Goal: Share content: Share content

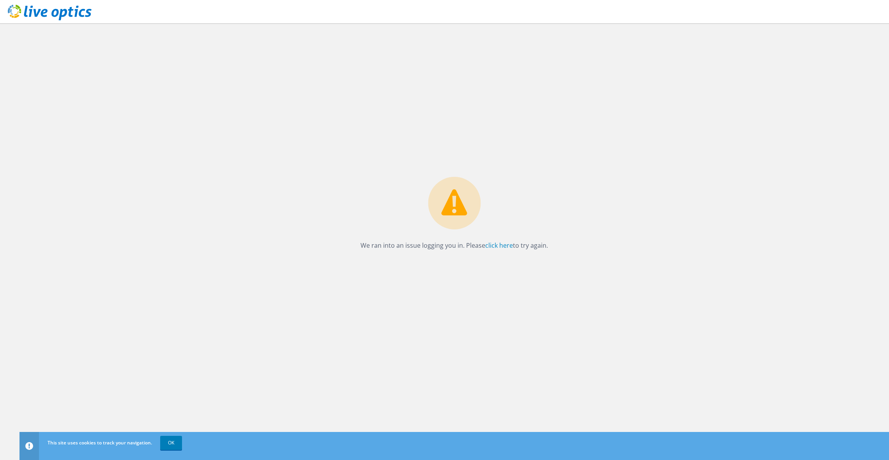
click at [503, 240] on div "We ran into an issue logging you in. Please click here to try again." at bounding box center [454, 216] width 203 height 78
click at [505, 246] on link "click here" at bounding box center [499, 245] width 28 height 9
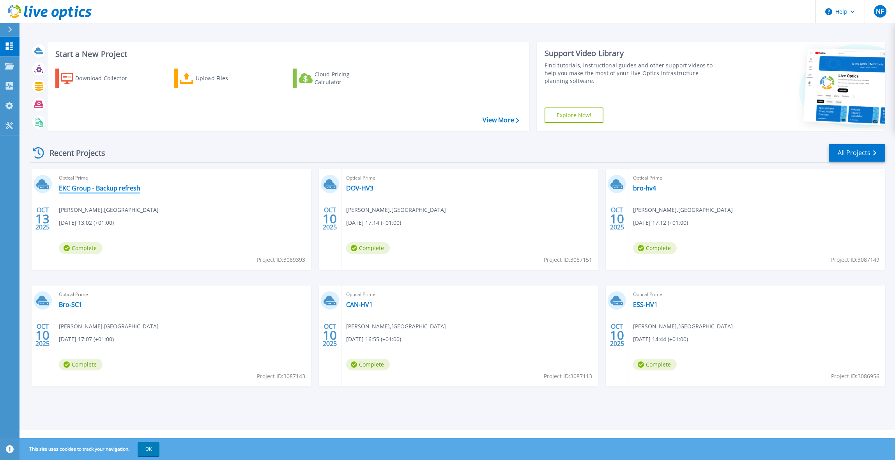
click at [102, 189] on link "EKC Group - Backup refresh" at bounding box center [99, 188] width 81 height 8
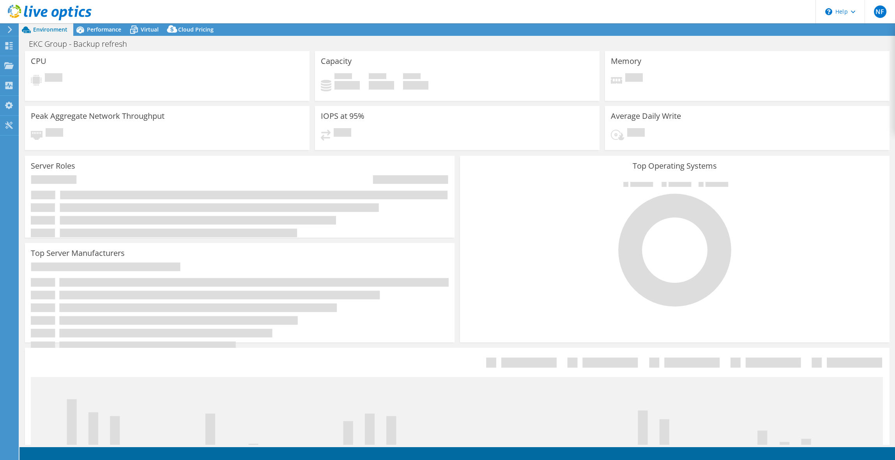
select select "USD"
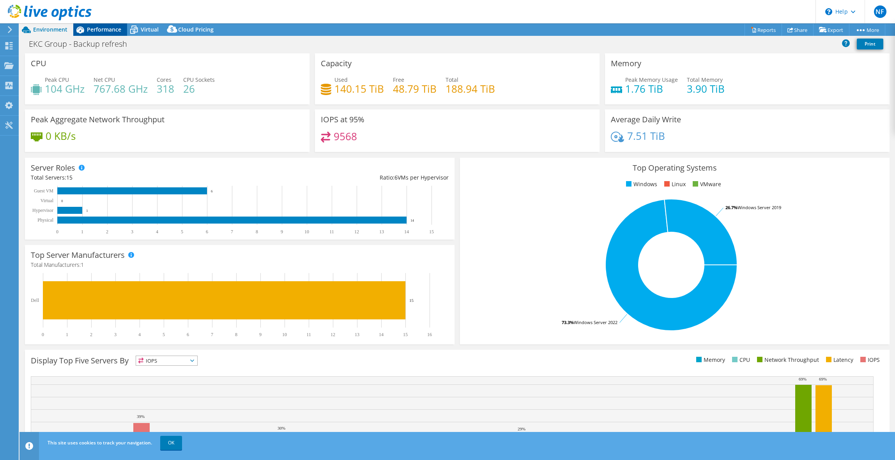
click at [97, 32] on span "Performance" at bounding box center [104, 29] width 34 height 7
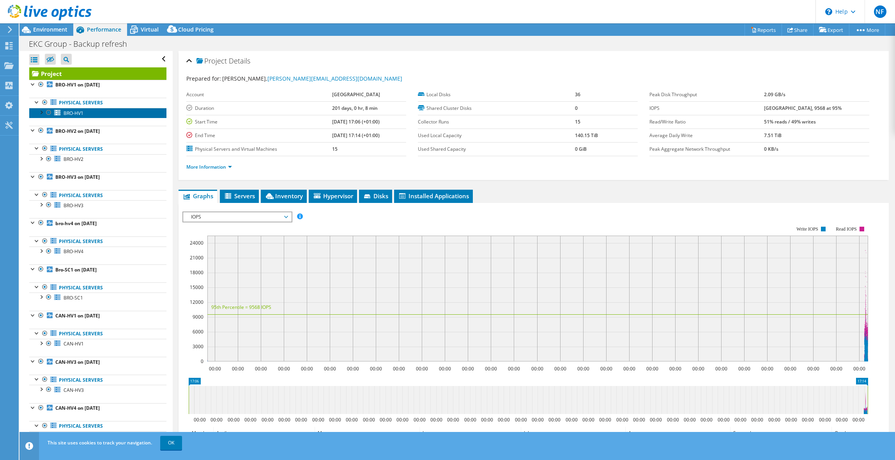
click at [68, 116] on span "BRO-HV1" at bounding box center [74, 113] width 20 height 7
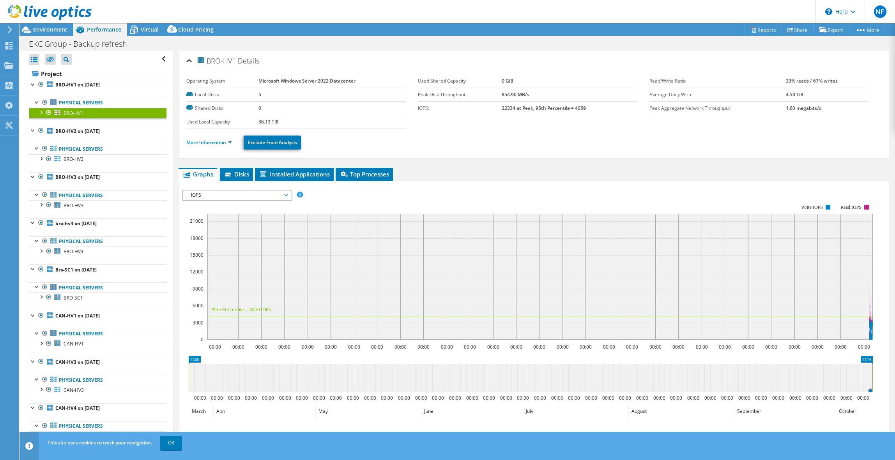
click at [37, 112] on div at bounding box center [41, 112] width 8 height 8
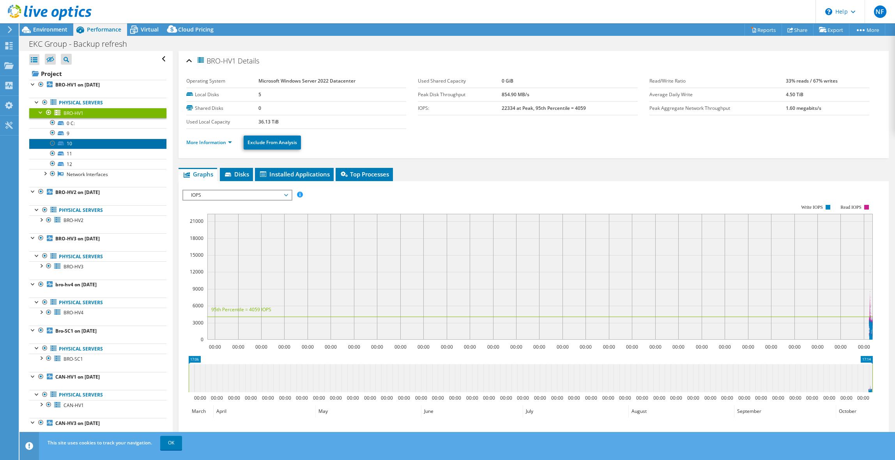
click at [78, 147] on link "10" at bounding box center [97, 144] width 137 height 10
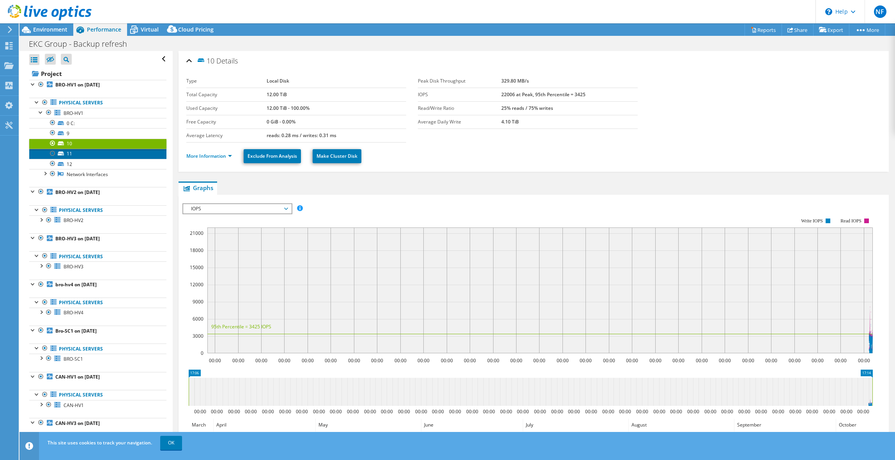
click at [76, 156] on link "11" at bounding box center [97, 154] width 137 height 10
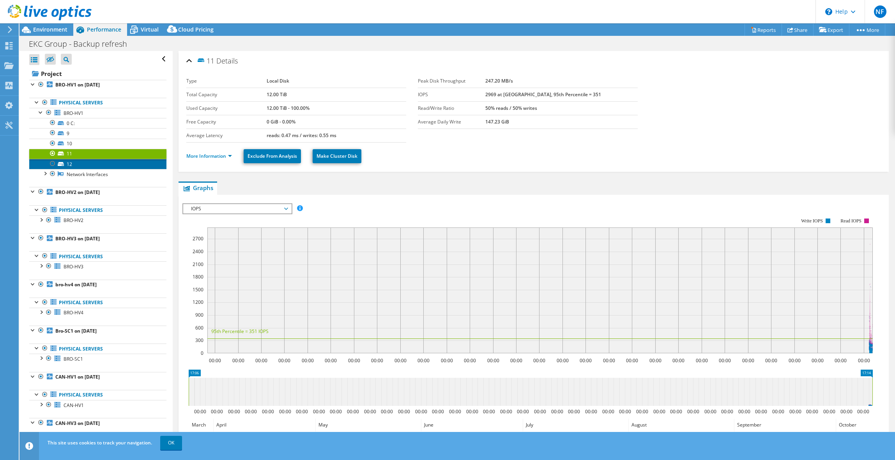
click at [76, 164] on link "12" at bounding box center [97, 164] width 137 height 10
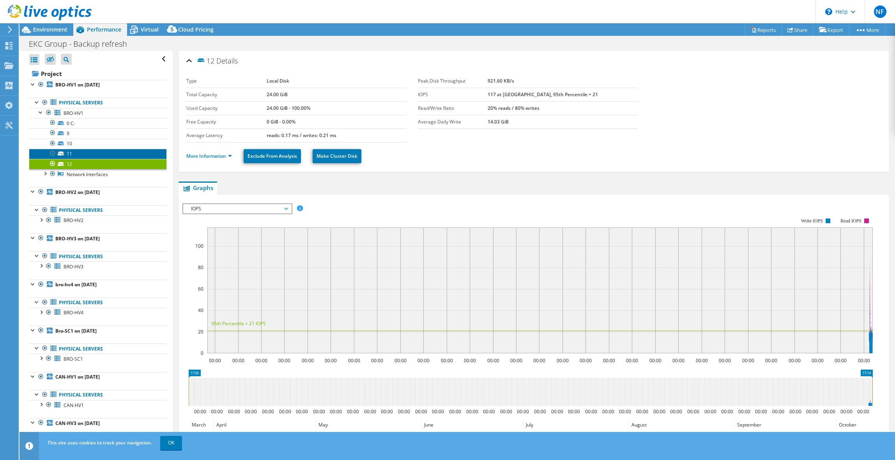
click at [82, 154] on link "11" at bounding box center [97, 154] width 137 height 10
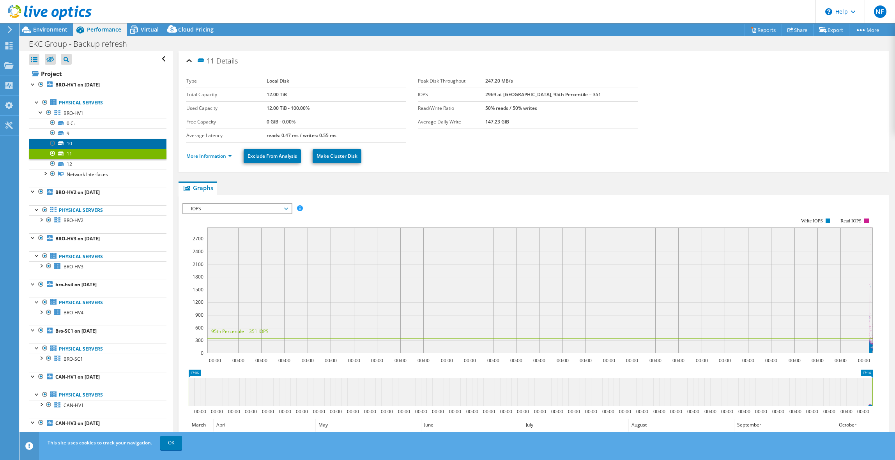
click at [92, 145] on link "10" at bounding box center [97, 144] width 137 height 10
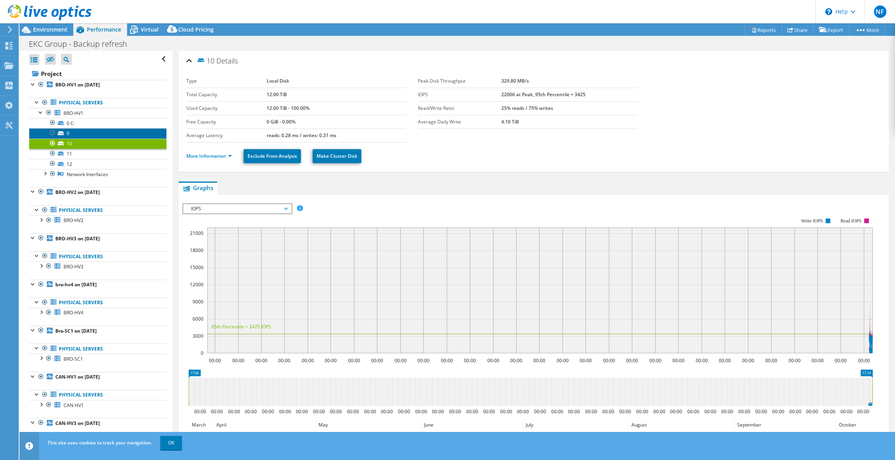
click at [94, 132] on link "9" at bounding box center [97, 133] width 137 height 10
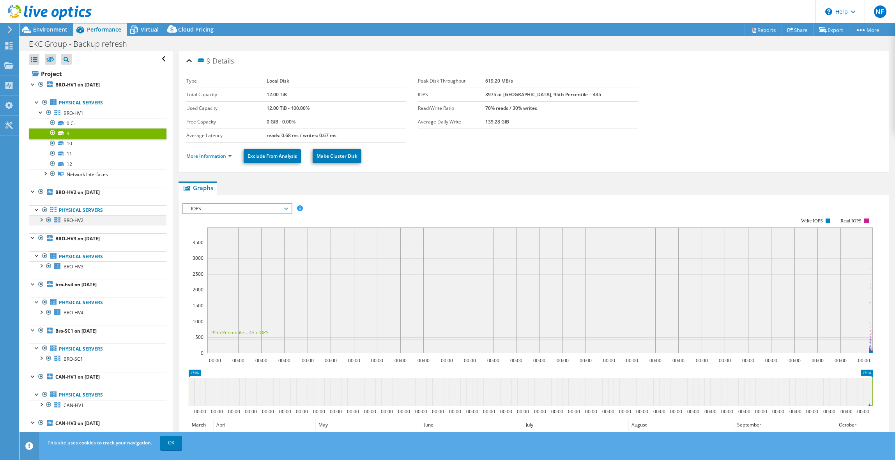
click at [43, 219] on div at bounding box center [41, 220] width 8 height 8
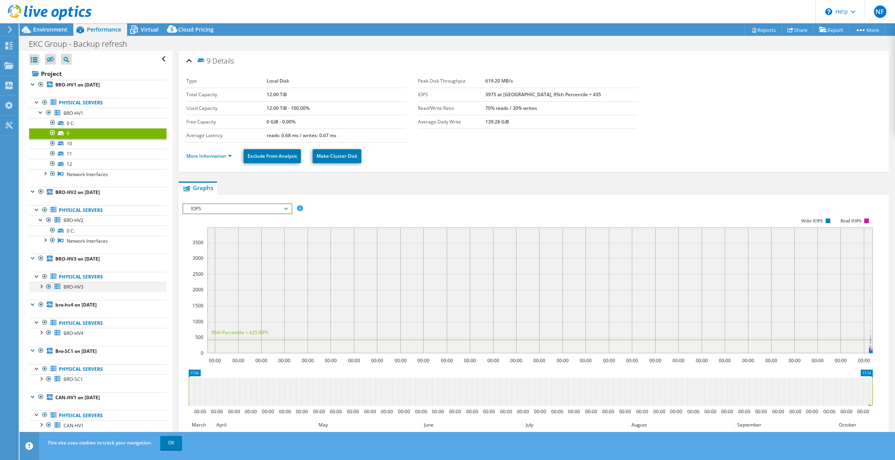
click at [40, 287] on div at bounding box center [41, 286] width 8 height 8
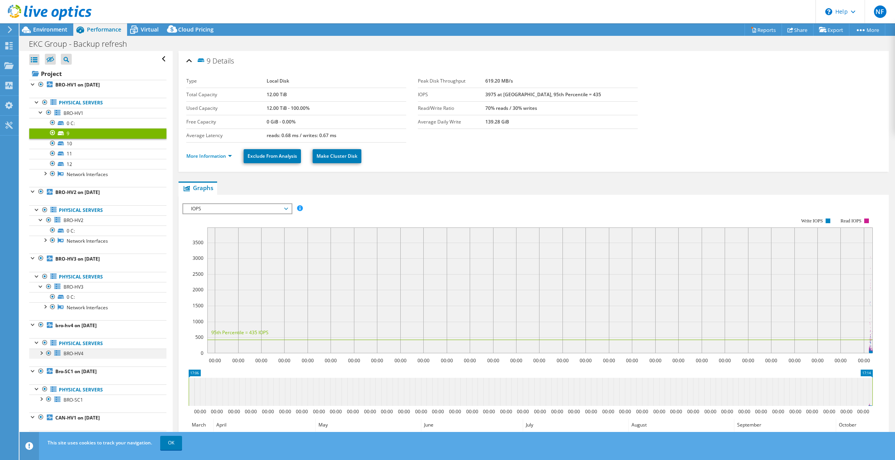
click at [40, 355] on div at bounding box center [41, 353] width 8 height 8
click at [53, 374] on div at bounding box center [53, 373] width 8 height 9
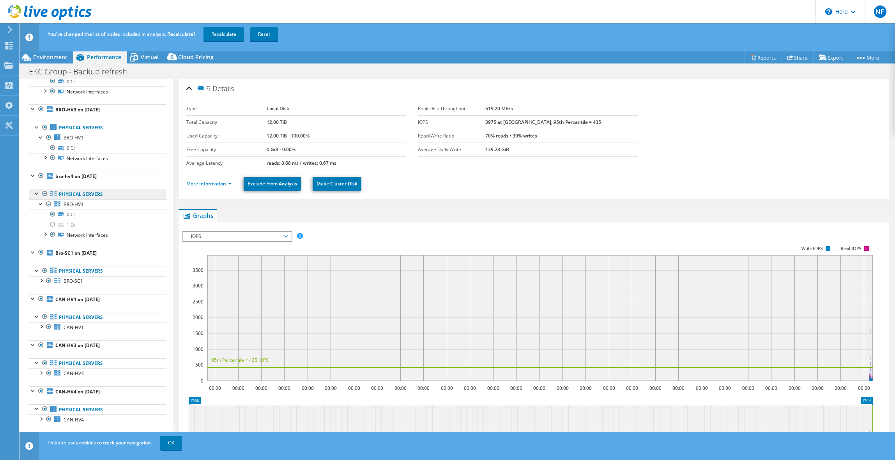
scroll to position [221, 0]
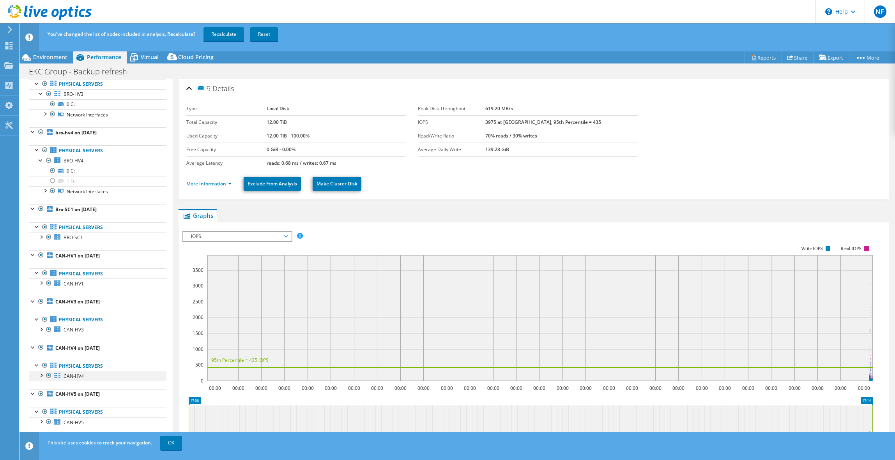
click at [43, 375] on div at bounding box center [41, 375] width 8 height 8
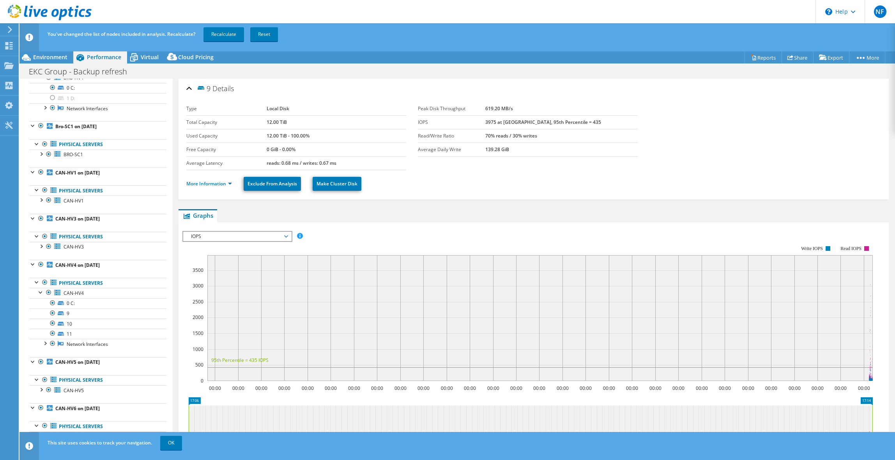
scroll to position [328, 0]
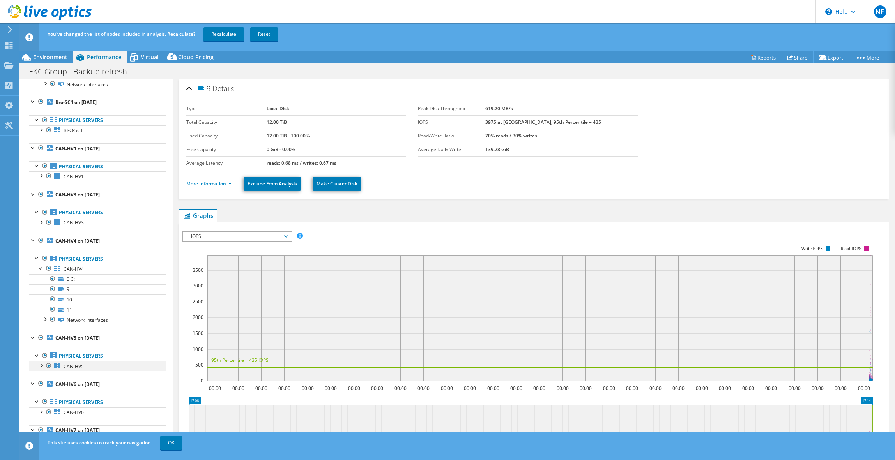
click at [40, 364] on div at bounding box center [41, 365] width 8 height 8
click at [92, 287] on link "9" at bounding box center [97, 290] width 137 height 10
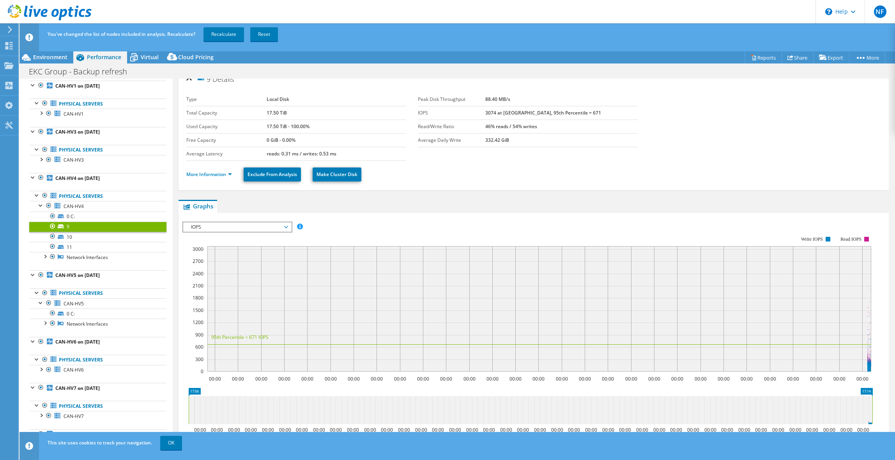
scroll to position [0, 0]
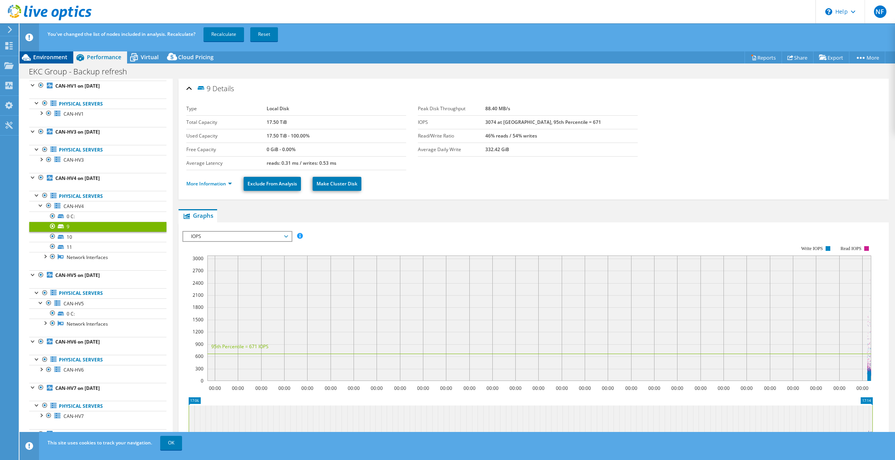
click at [49, 55] on span "Environment" at bounding box center [50, 56] width 34 height 7
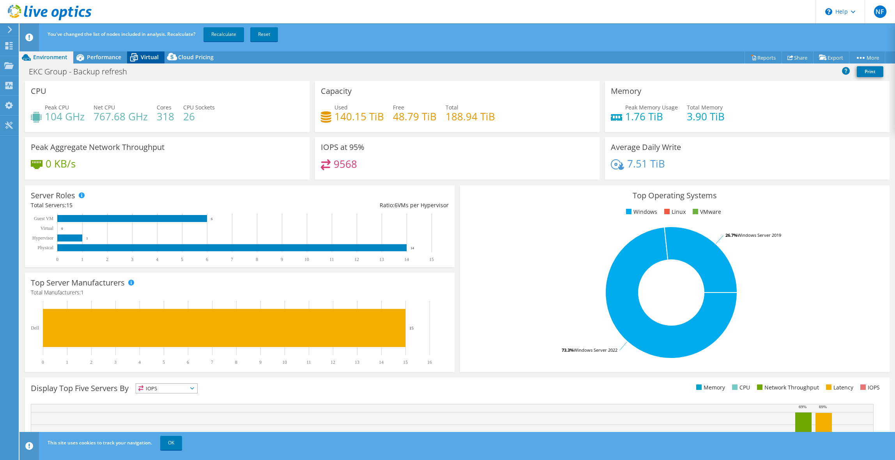
click at [142, 60] on span "Virtual" at bounding box center [150, 56] width 18 height 7
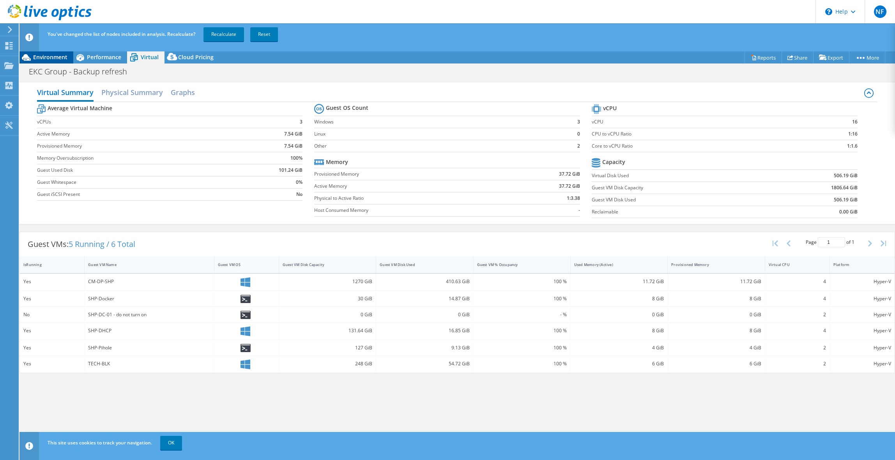
click at [46, 53] on span "Environment" at bounding box center [50, 56] width 34 height 7
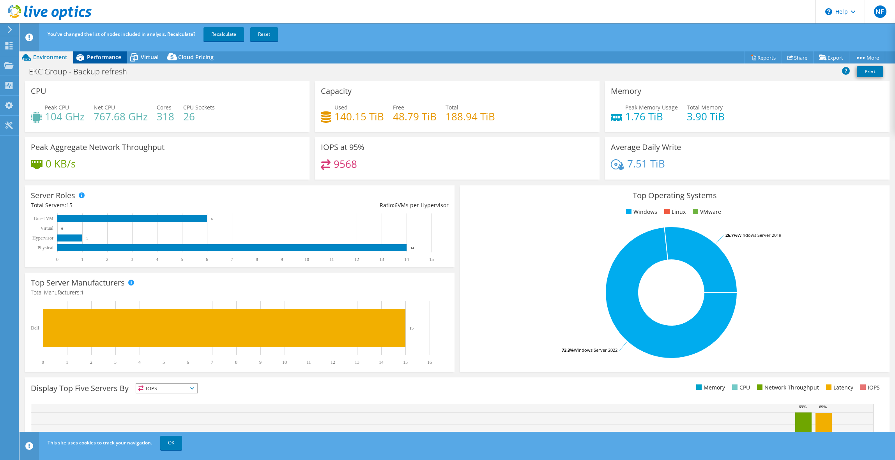
click at [106, 62] on div "Performance" at bounding box center [100, 57] width 54 height 12
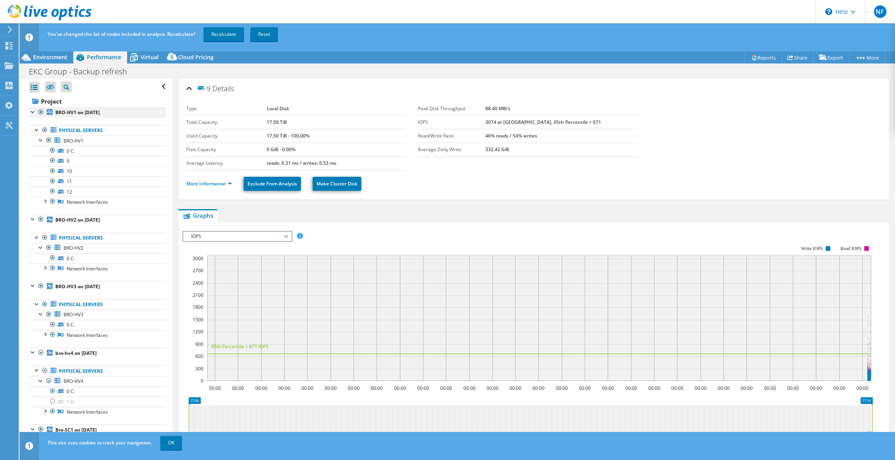
click at [33, 111] on div at bounding box center [33, 112] width 8 height 8
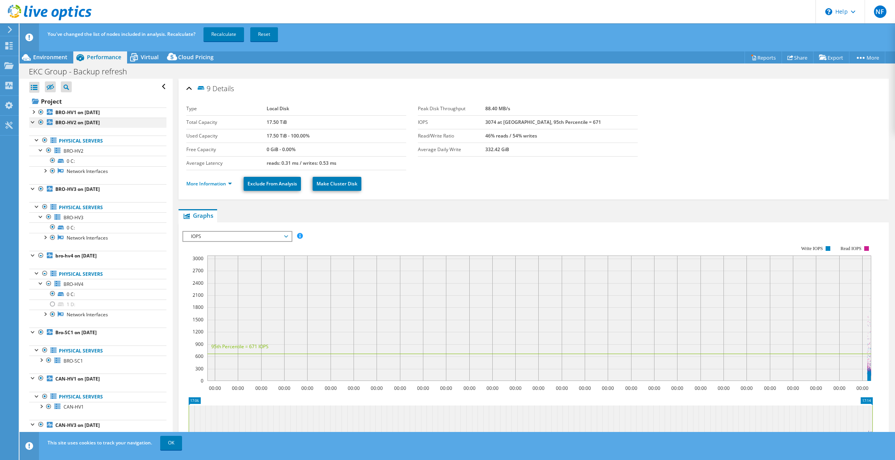
click at [33, 119] on div at bounding box center [33, 122] width 8 height 8
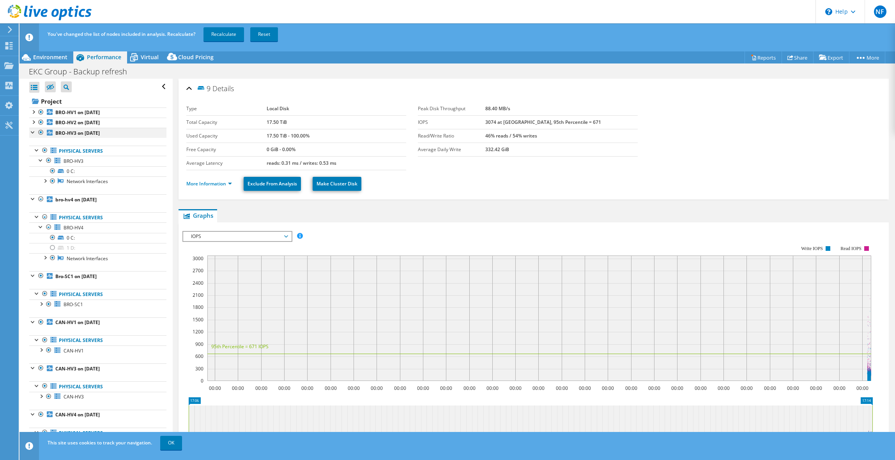
click at [32, 129] on div at bounding box center [33, 132] width 8 height 8
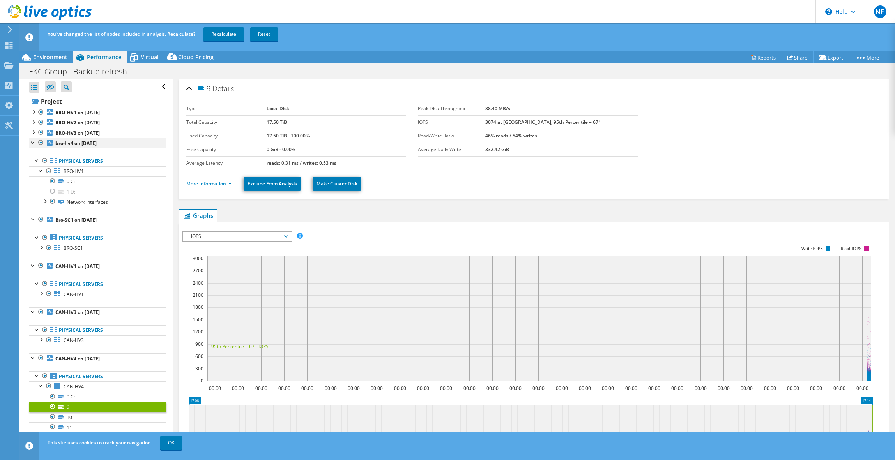
click at [30, 138] on div at bounding box center [33, 142] width 8 height 8
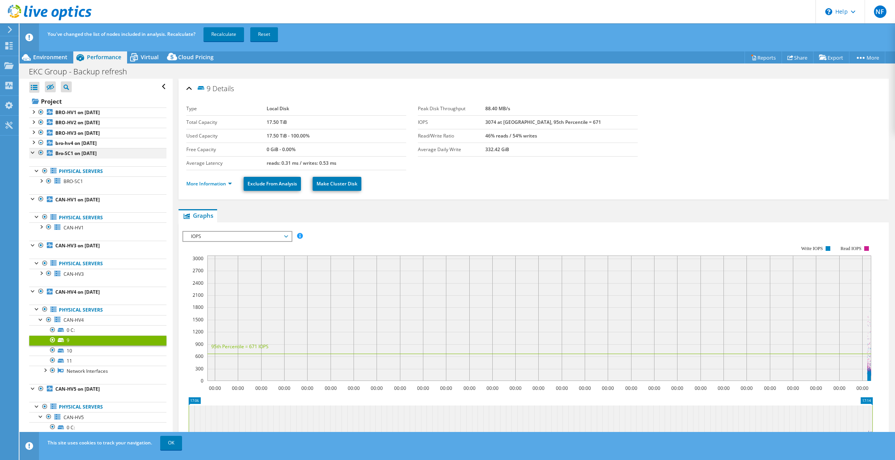
click at [35, 154] on div at bounding box center [33, 152] width 8 height 8
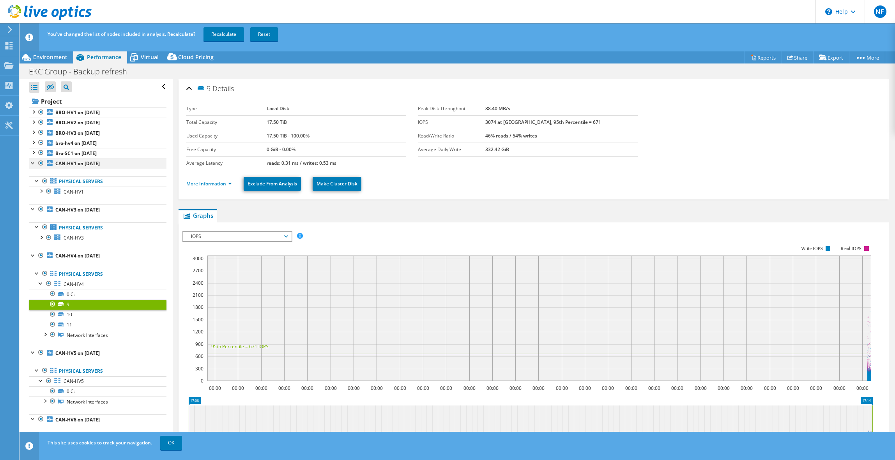
click at [30, 161] on div at bounding box center [33, 163] width 8 height 8
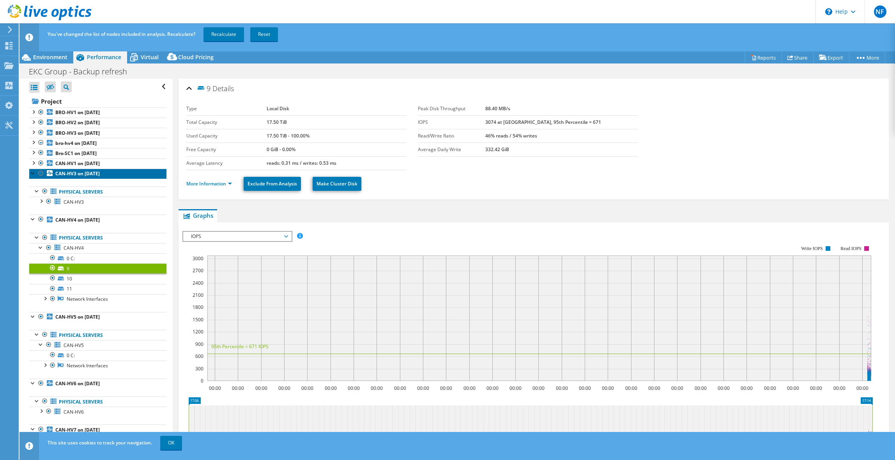
click at [32, 178] on link "CAN-HV3 on [DATE]" at bounding box center [97, 174] width 137 height 10
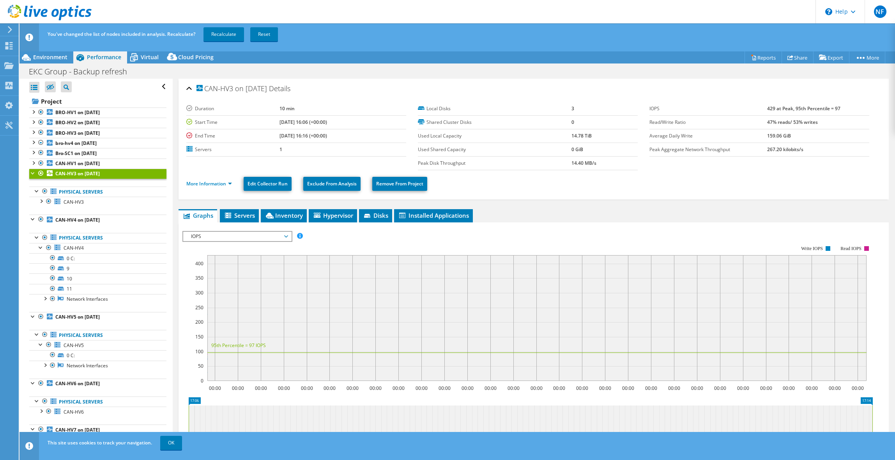
click at [32, 172] on div at bounding box center [33, 173] width 8 height 8
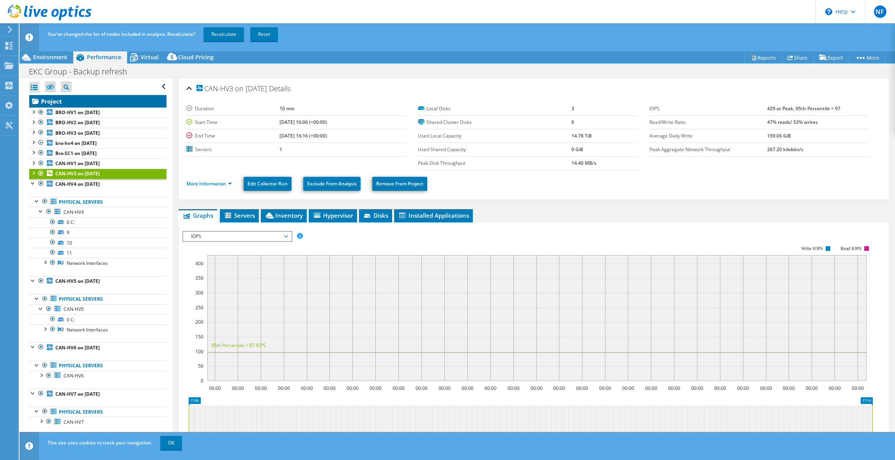
click at [51, 101] on link "Project" at bounding box center [97, 101] width 137 height 12
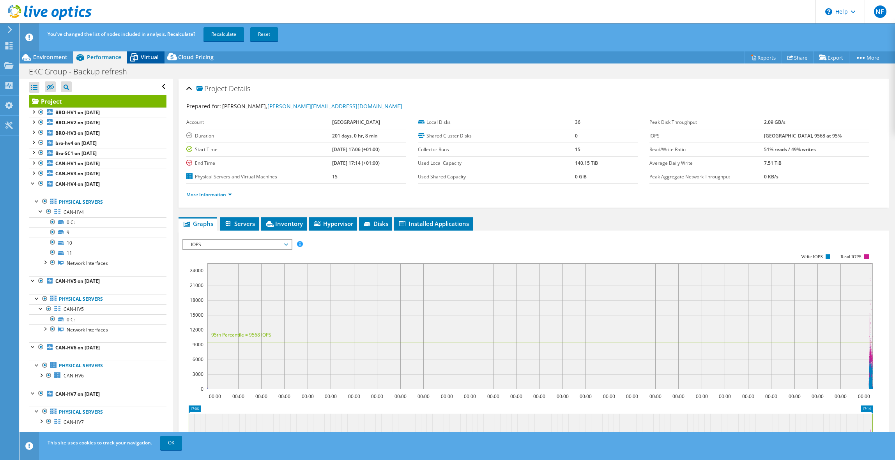
click at [151, 62] on div "Virtual" at bounding box center [145, 57] width 37 height 12
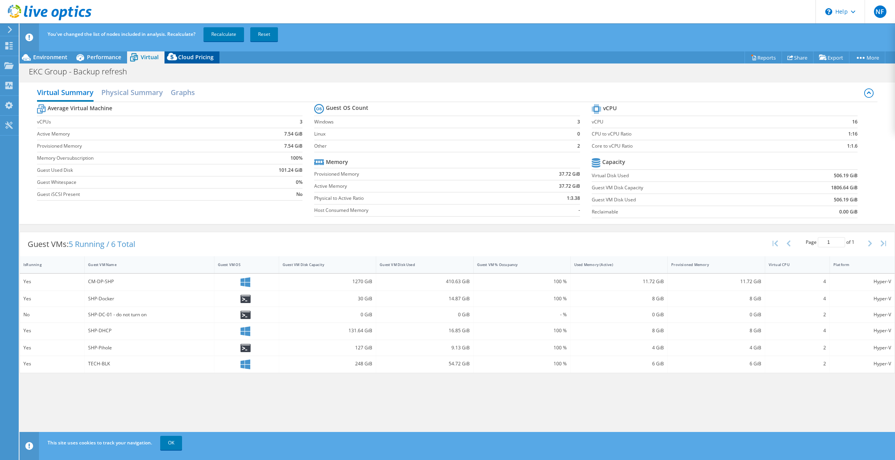
click at [178, 59] on icon at bounding box center [173, 59] width 16 height 16
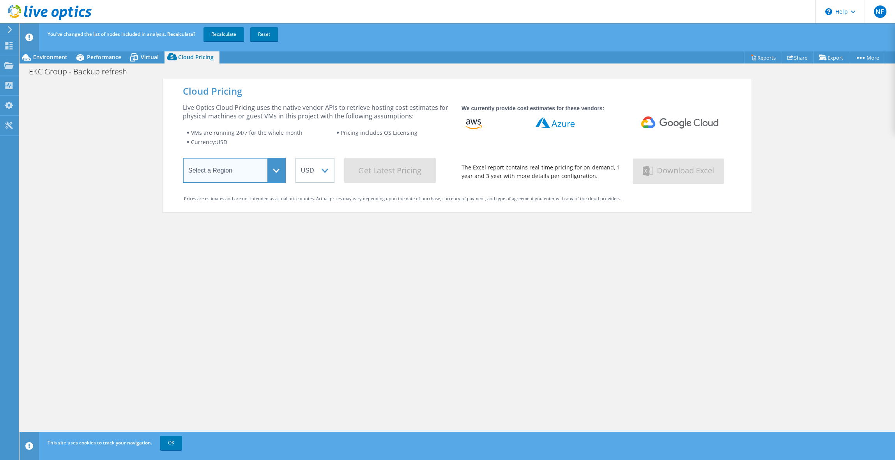
click at [277, 170] on select "Select a Region [GEOGRAPHIC_DATA] ([GEOGRAPHIC_DATA]) [GEOGRAPHIC_DATA] ([GEOGR…" at bounding box center [234, 170] width 103 height 25
select select "EULondon"
click at [183, 159] on select "Select a Region [GEOGRAPHIC_DATA] ([GEOGRAPHIC_DATA]) [GEOGRAPHIC_DATA] ([GEOGR…" at bounding box center [234, 170] width 103 height 25
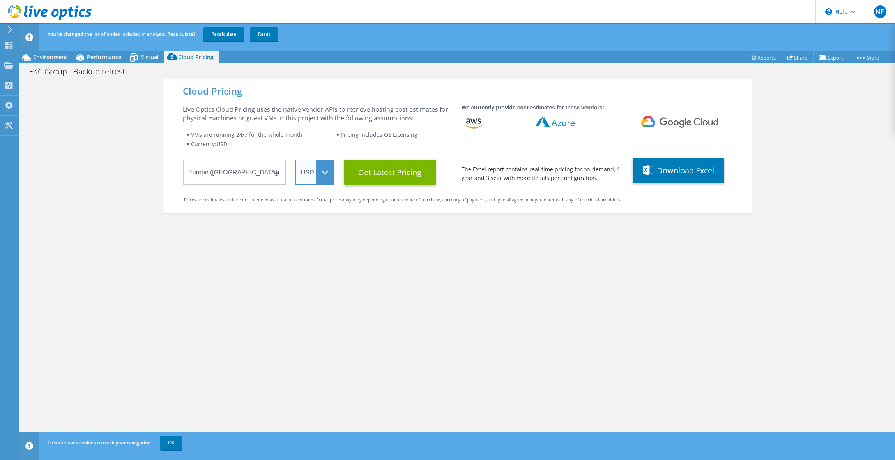
click at [301, 176] on select "ARS AUD BRL CAD CHF CLP CNY DKK EUR GBP HKD HUF INR JPY MXN MYR NOK NZD PEN SEK…" at bounding box center [314, 172] width 39 height 25
select select "GBP"
click at [295, 160] on select "ARS AUD BRL CAD CHF CLP CNY DKK EUR GBP HKD HUF INR JPY MXN MYR NOK NZD PEN SEK…" at bounding box center [314, 172] width 39 height 25
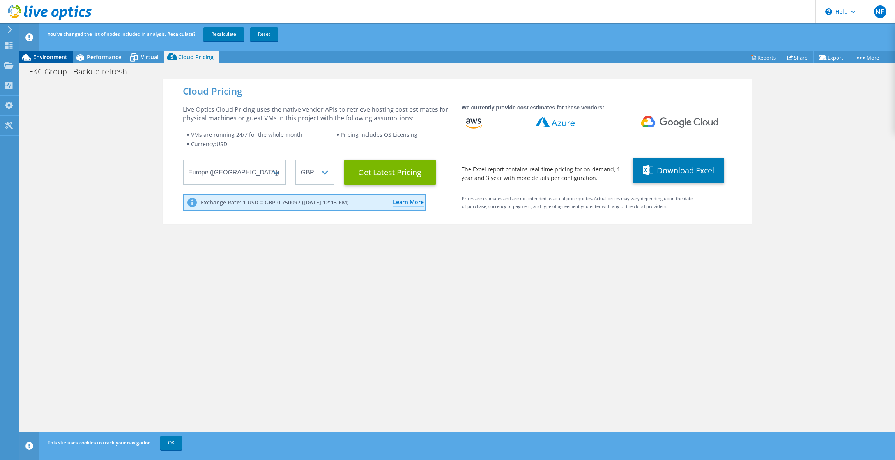
click at [64, 60] on span "Environment" at bounding box center [50, 56] width 34 height 7
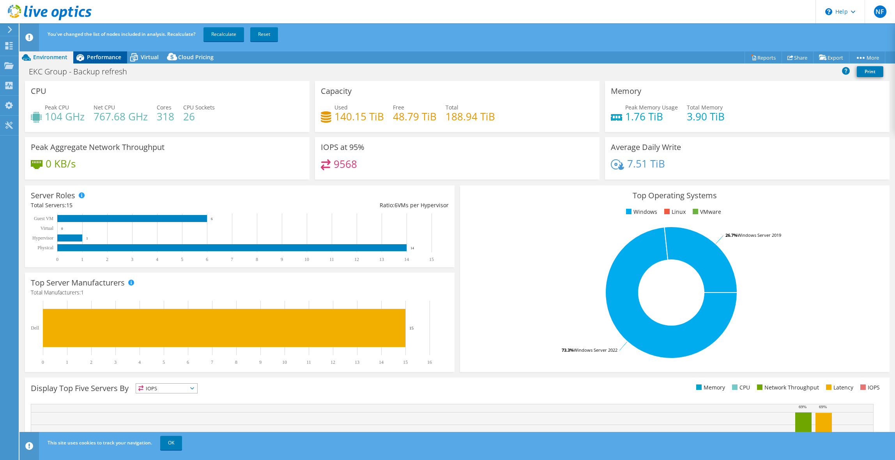
click at [117, 61] on div "Performance" at bounding box center [100, 57] width 54 height 12
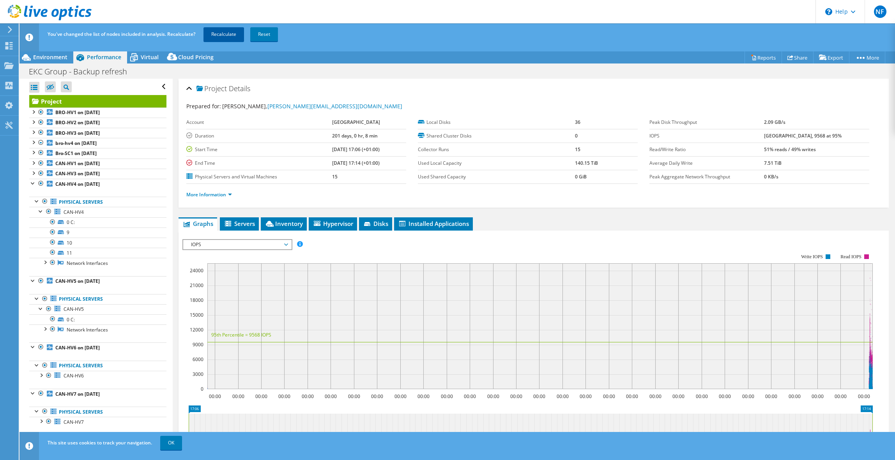
click at [219, 37] on link "Recalculate" at bounding box center [223, 34] width 41 height 14
click at [33, 183] on div at bounding box center [33, 183] width 8 height 8
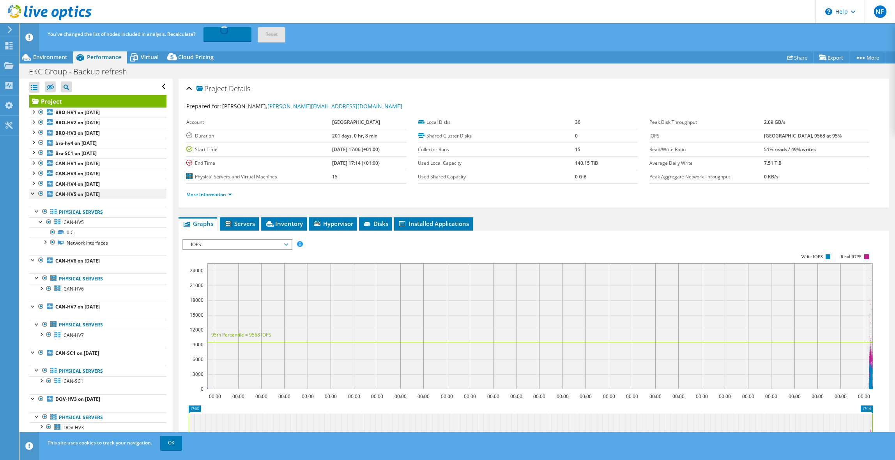
click at [32, 192] on div at bounding box center [33, 193] width 8 height 8
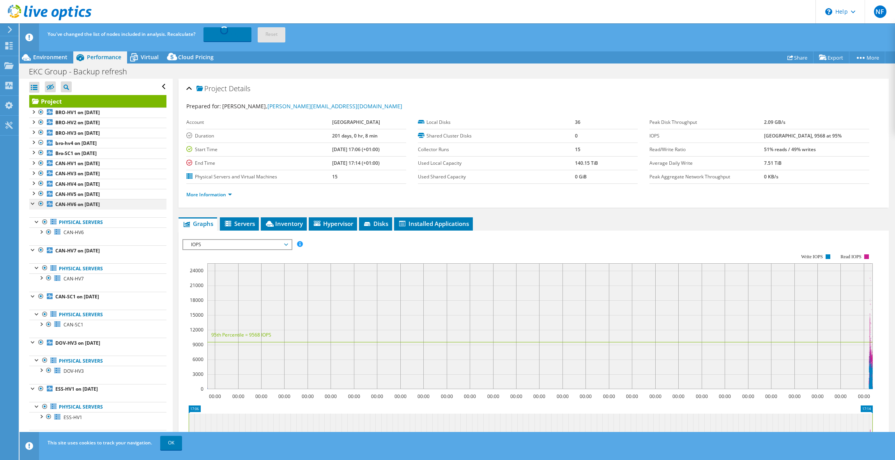
click at [31, 202] on div at bounding box center [33, 203] width 8 height 8
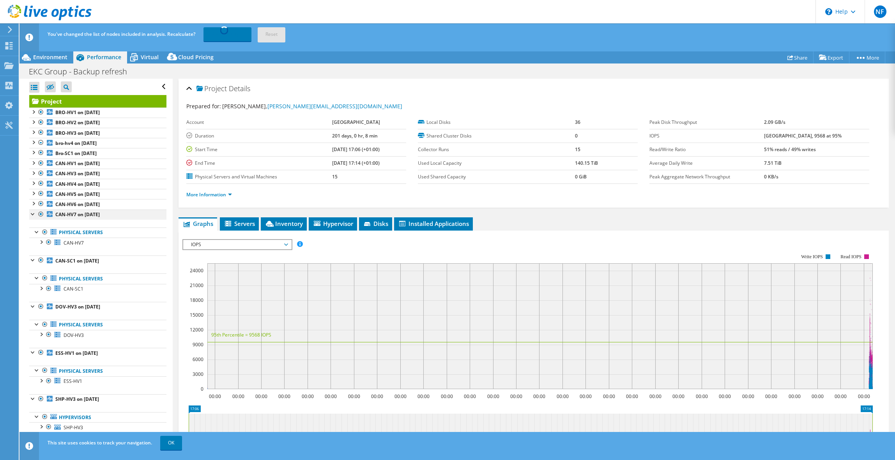
click at [32, 211] on div at bounding box center [33, 214] width 8 height 8
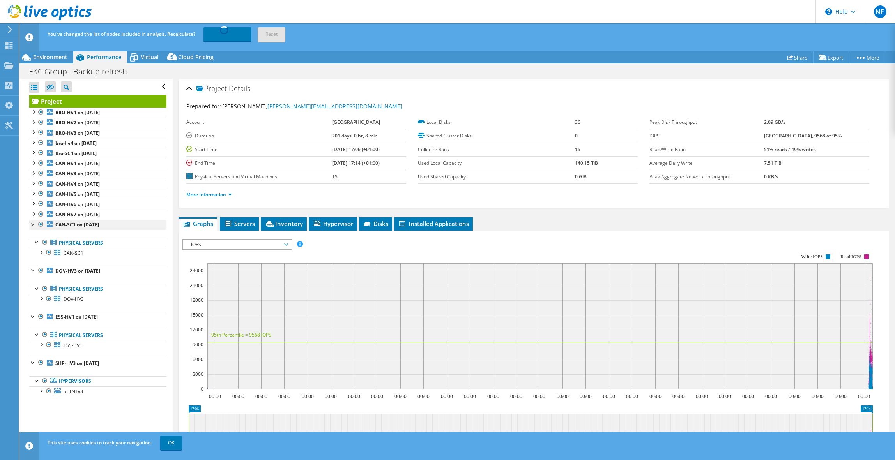
click at [34, 225] on div at bounding box center [33, 224] width 8 height 8
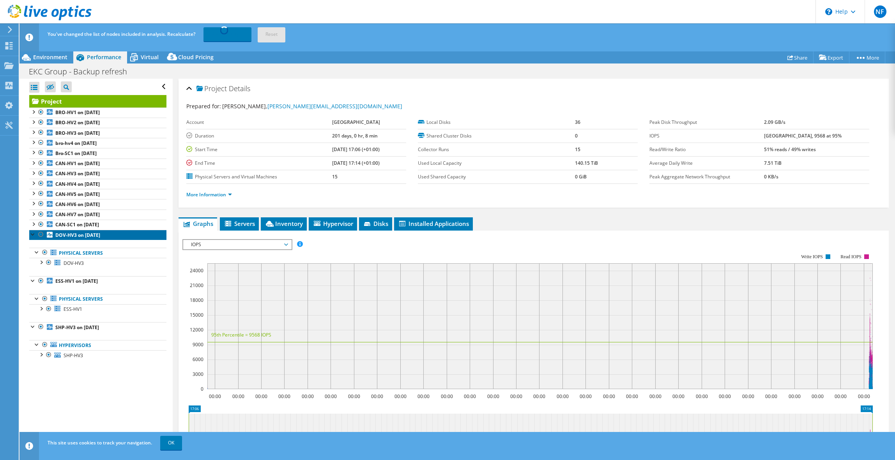
click at [32, 239] on link "DOV-HV3 on [DATE]" at bounding box center [97, 235] width 137 height 10
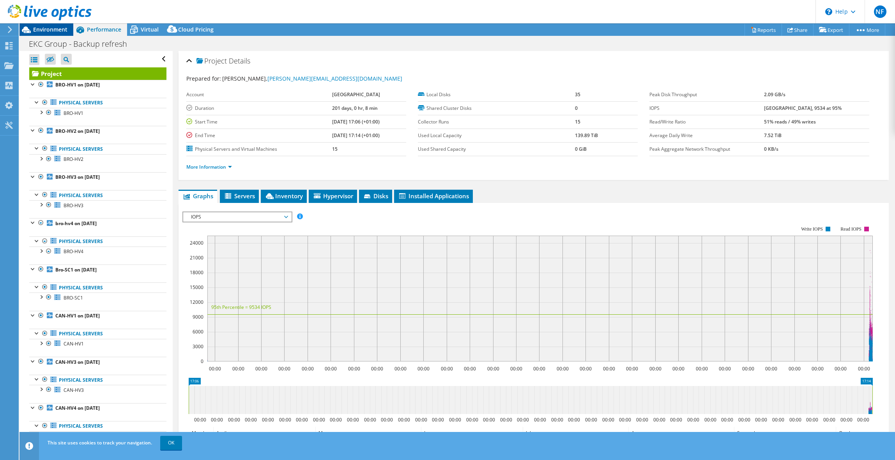
click at [42, 29] on span "Environment" at bounding box center [50, 29] width 34 height 7
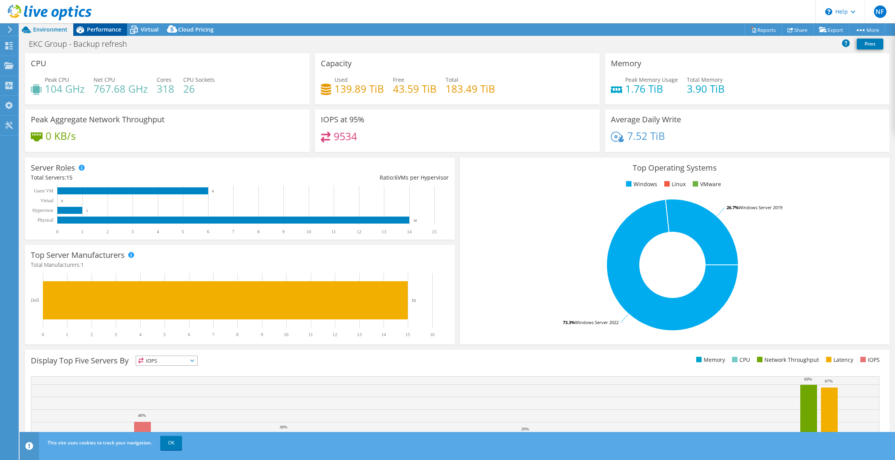
click at [102, 30] on span "Performance" at bounding box center [104, 29] width 34 height 7
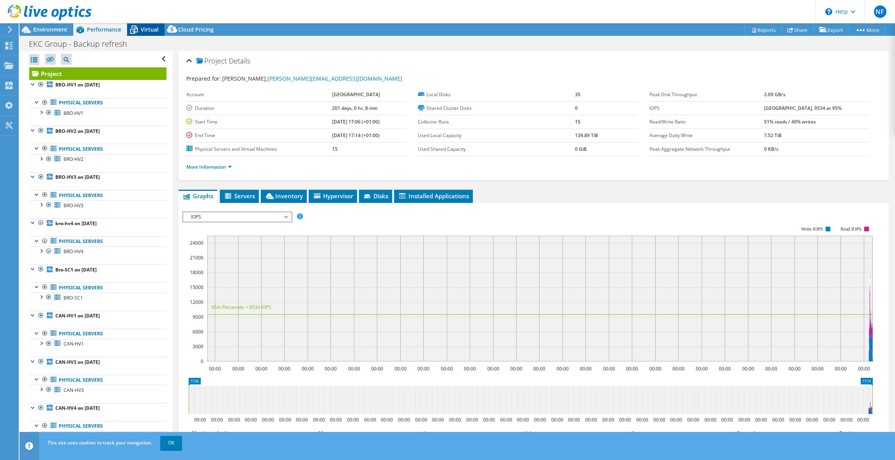
click at [156, 31] on span "Virtual" at bounding box center [150, 29] width 18 height 7
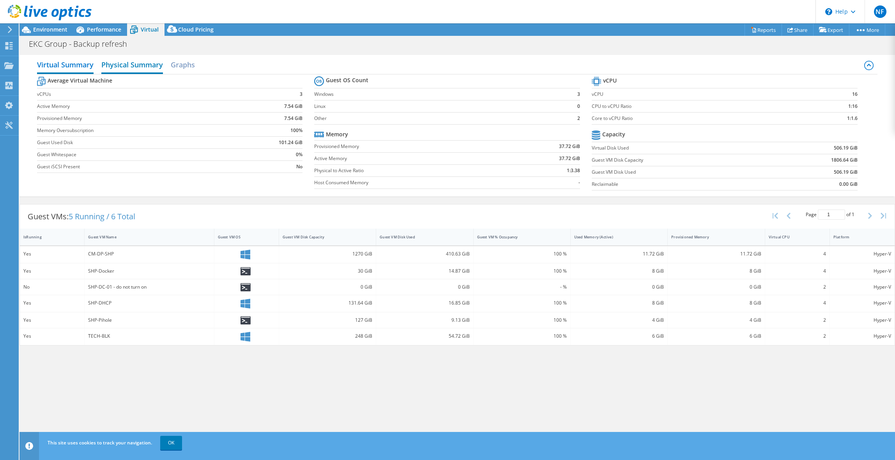
click at [157, 64] on h2 "Physical Summary" at bounding box center [132, 65] width 62 height 17
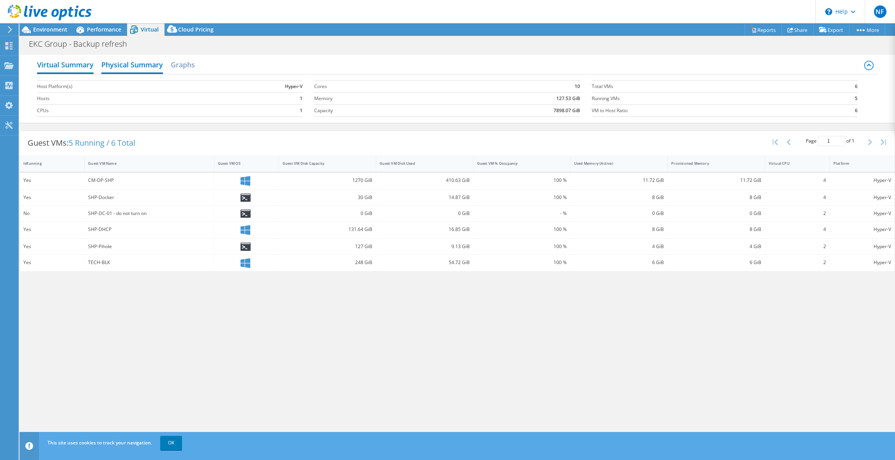
click at [57, 61] on h2 "Virtual Summary" at bounding box center [65, 65] width 57 height 17
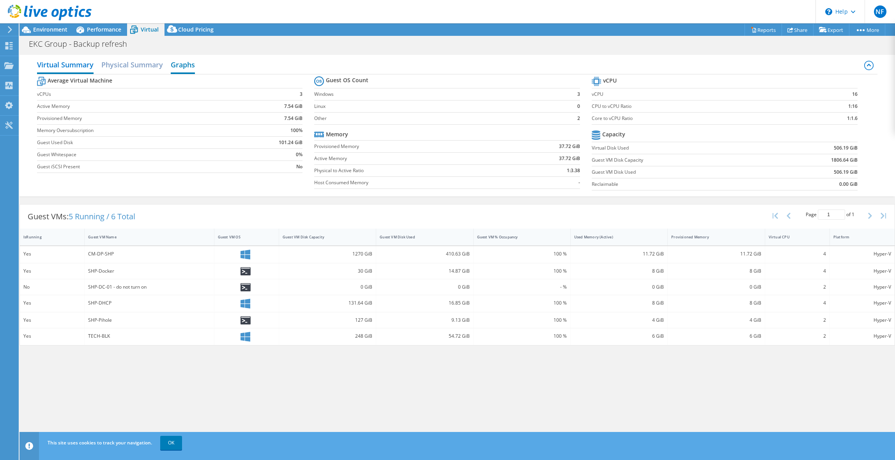
click at [177, 64] on h2 "Graphs" at bounding box center [183, 65] width 24 height 17
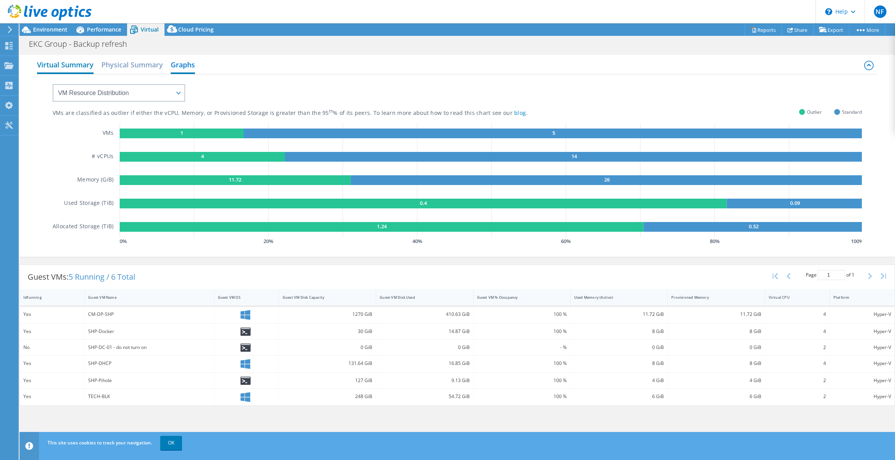
click at [62, 66] on h2 "Virtual Summary" at bounding box center [65, 65] width 57 height 17
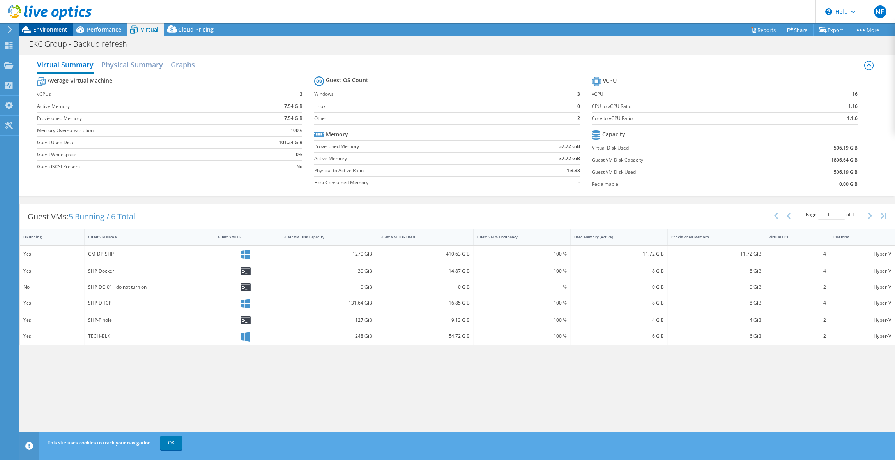
click at [53, 34] on div "Environment" at bounding box center [46, 29] width 54 height 12
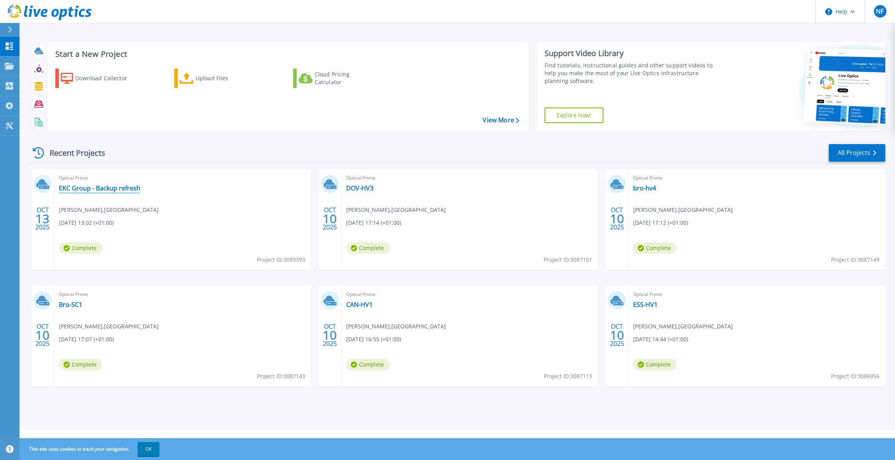
click at [114, 191] on link "EKC Group - Backup refresh" at bounding box center [99, 188] width 81 height 8
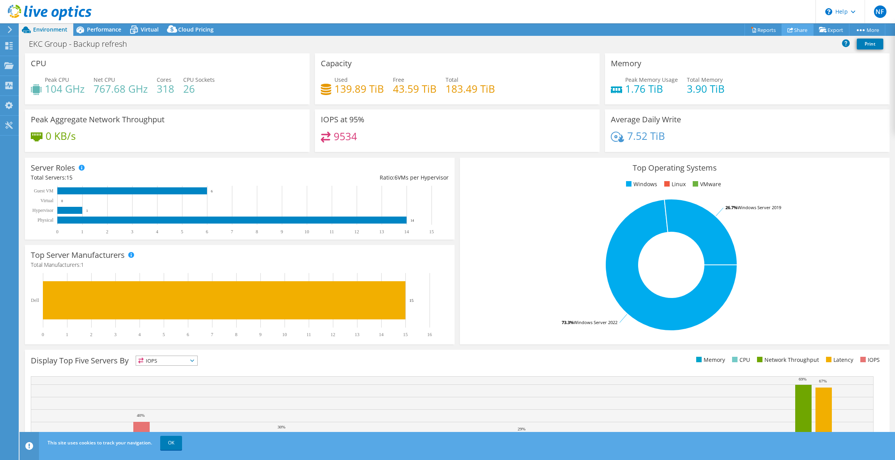
click at [791, 31] on link "Share" at bounding box center [798, 30] width 32 height 12
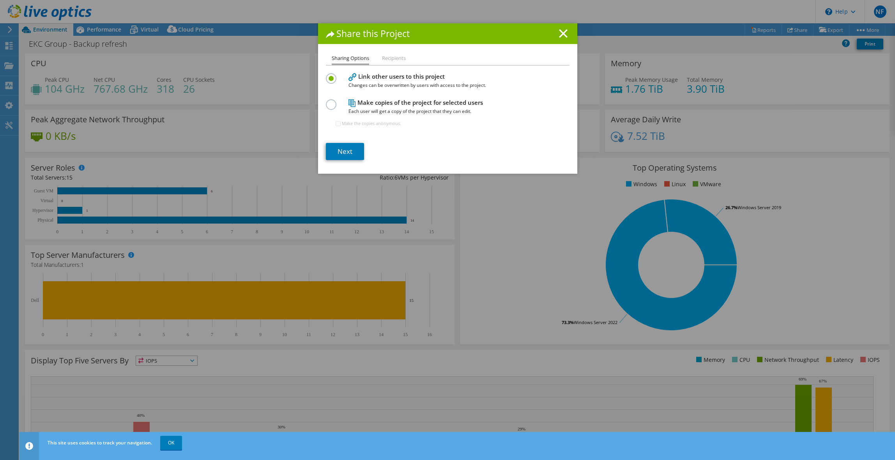
click at [328, 101] on label at bounding box center [333, 100] width 14 height 2
click at [0, 0] on input "radio" at bounding box center [0, 0] width 0 height 0
click at [336, 124] on input "Make the copies anonymous." at bounding box center [338, 123] width 5 height 5
checkbox input "true"
click at [343, 155] on link "Next" at bounding box center [345, 151] width 38 height 17
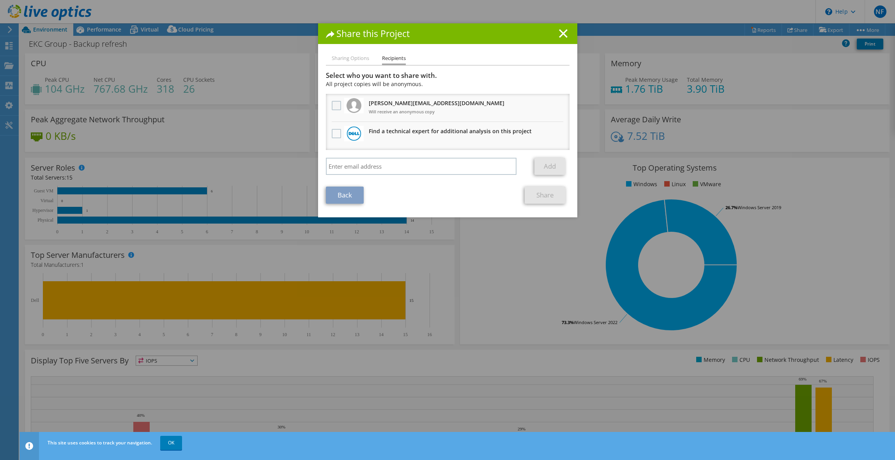
click at [333, 103] on label at bounding box center [337, 105] width 11 height 9
click at [0, 0] on input "checkbox" at bounding box center [0, 0] width 0 height 0
click at [564, 35] on icon at bounding box center [563, 33] width 9 height 9
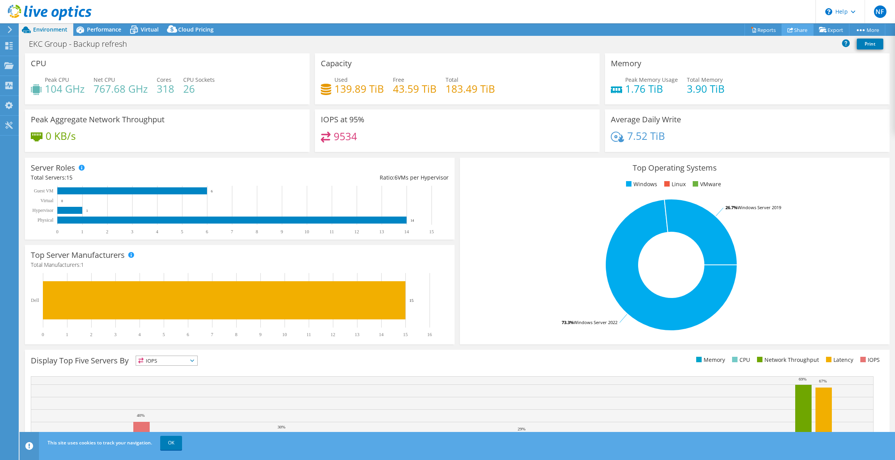
click at [787, 27] on link "Share" at bounding box center [798, 30] width 32 height 12
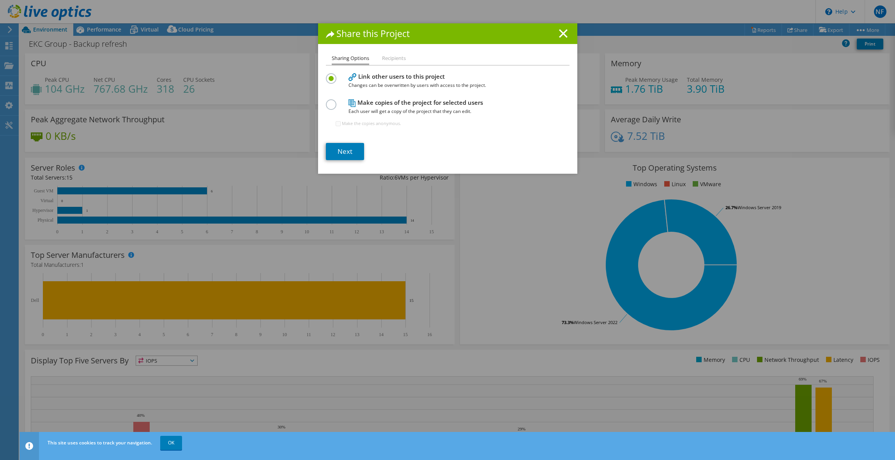
click at [337, 106] on div "Make copies of the project for selected users Each user will get a copy of the …" at bounding box center [448, 116] width 244 height 38
click at [327, 101] on label at bounding box center [333, 100] width 14 height 2
click at [0, 0] on input "radio" at bounding box center [0, 0] width 0 height 0
click at [336, 122] on input "Make the copies anonymous." at bounding box center [338, 123] width 5 height 5
checkbox input "true"
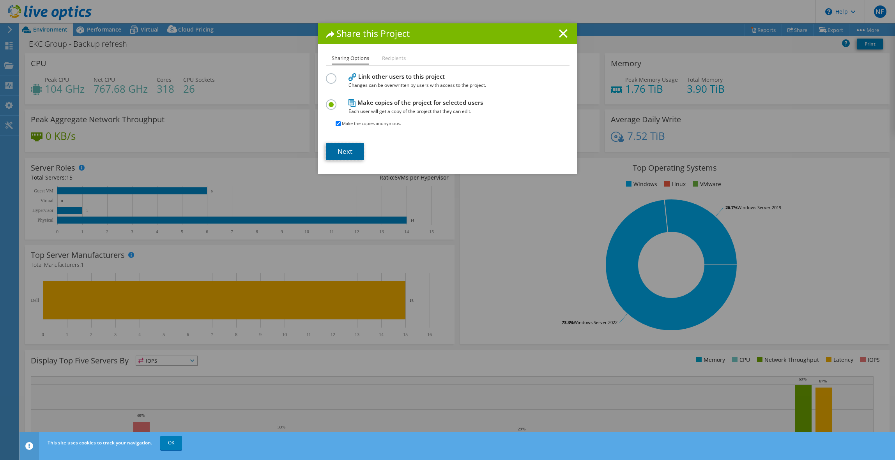
click at [343, 156] on link "Next" at bounding box center [345, 151] width 38 height 17
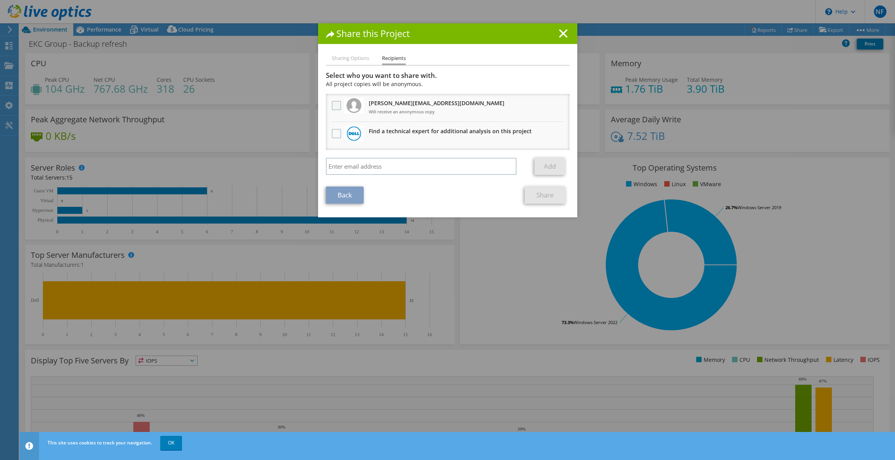
click at [334, 107] on label at bounding box center [337, 105] width 11 height 9
click at [0, 0] on input "checkbox" at bounding box center [0, 0] width 0 height 0
click at [540, 195] on link "Share" at bounding box center [545, 195] width 41 height 17
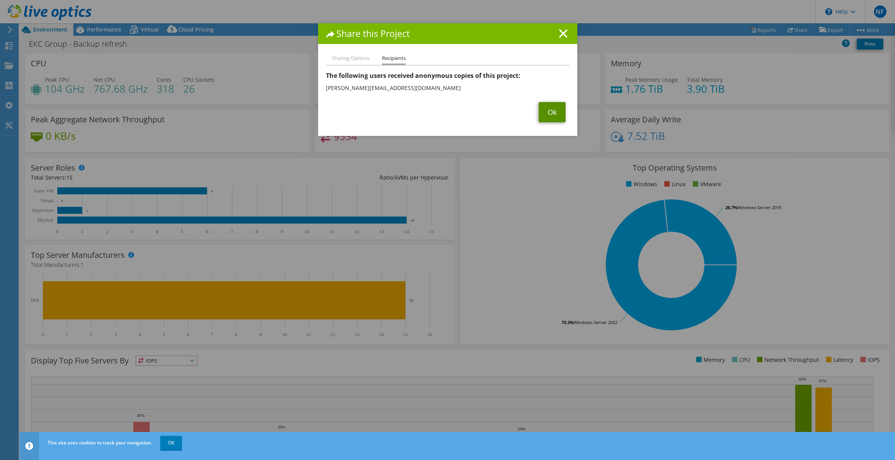
click at [550, 112] on link "Ok" at bounding box center [552, 112] width 27 height 20
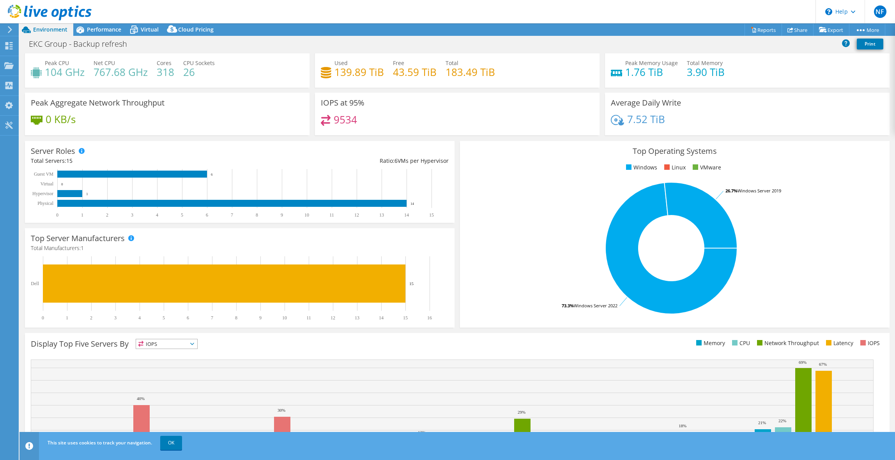
scroll to position [60, 0]
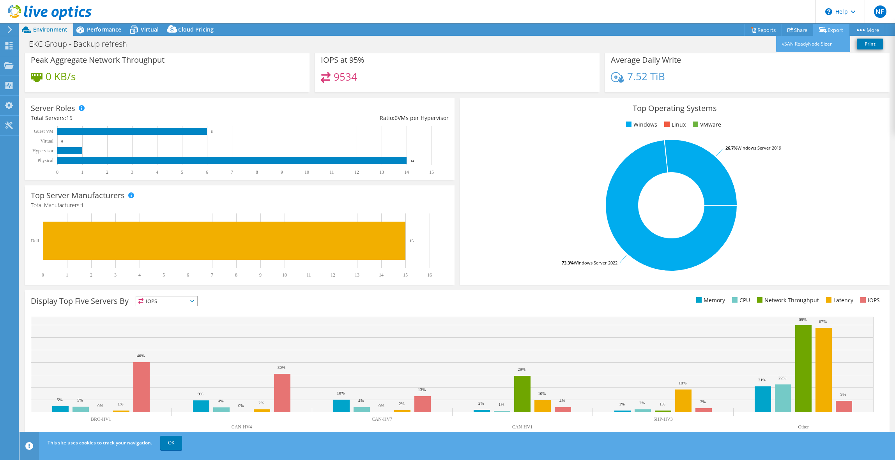
click at [834, 27] on link "Export" at bounding box center [831, 30] width 36 height 12
click at [752, 31] on icon at bounding box center [754, 30] width 4 height 5
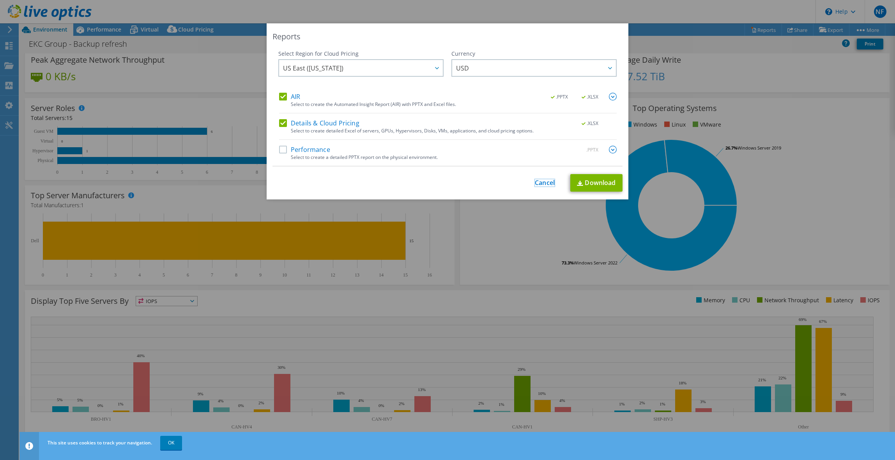
click at [541, 181] on link "Cancel" at bounding box center [545, 182] width 20 height 7
